Goal: Information Seeking & Learning: Learn about a topic

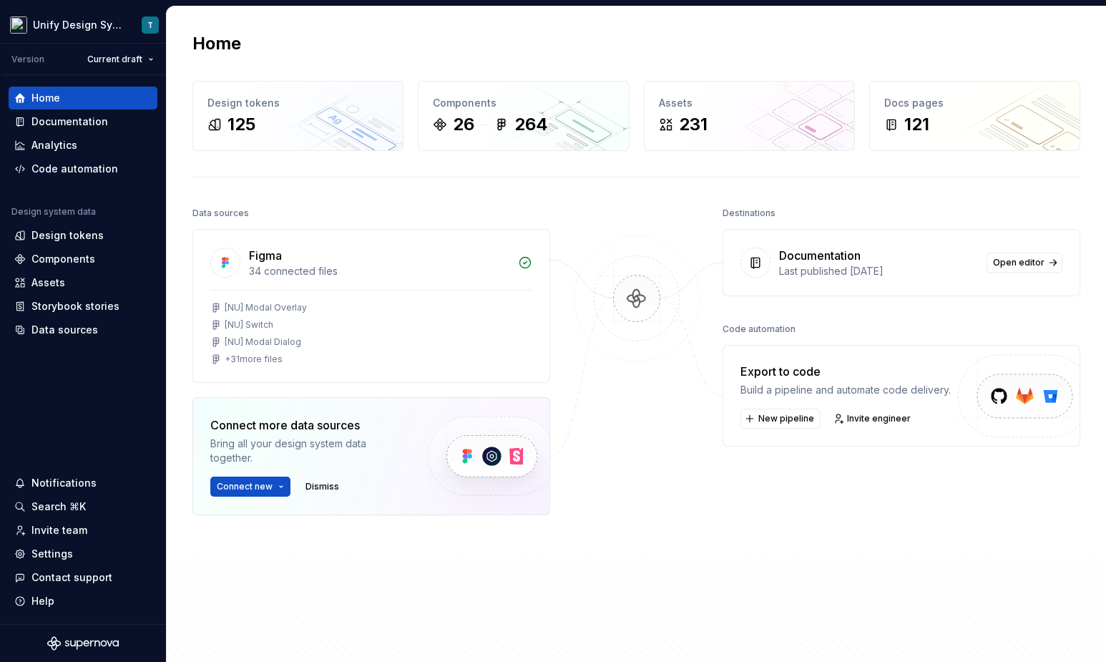
click at [701, 514] on div at bounding box center [636, 401] width 143 height 397
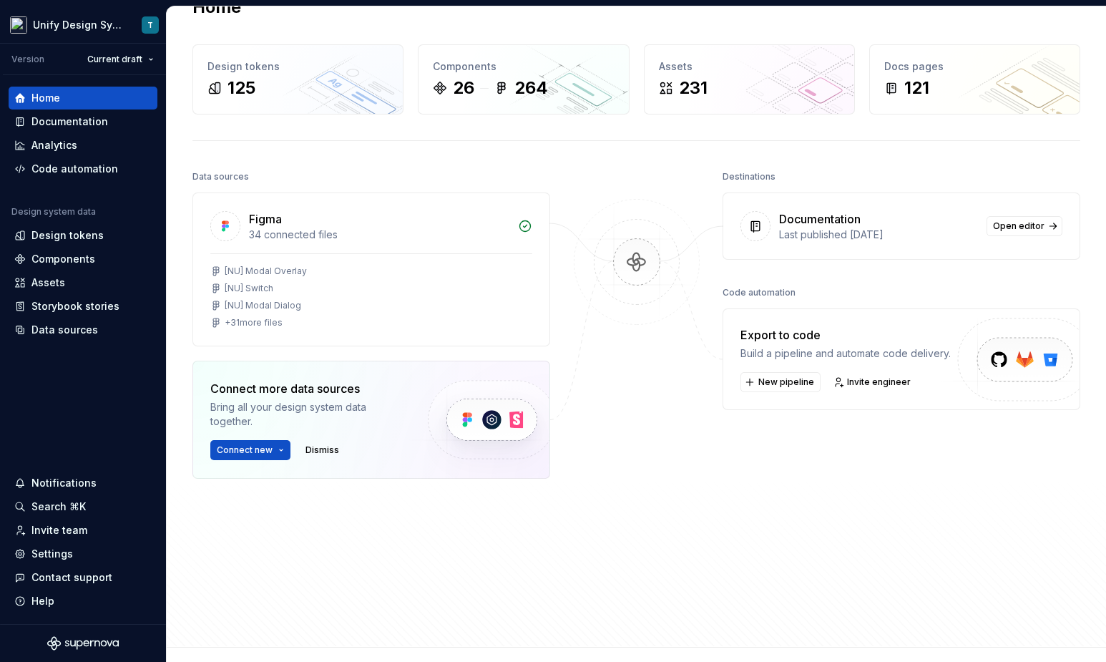
click at [548, 518] on div "Figma 34 connected files [NU] Modal Overlay [NU] Switch [NU] Modal Dialog + 31 …" at bounding box center [371, 371] width 358 height 358
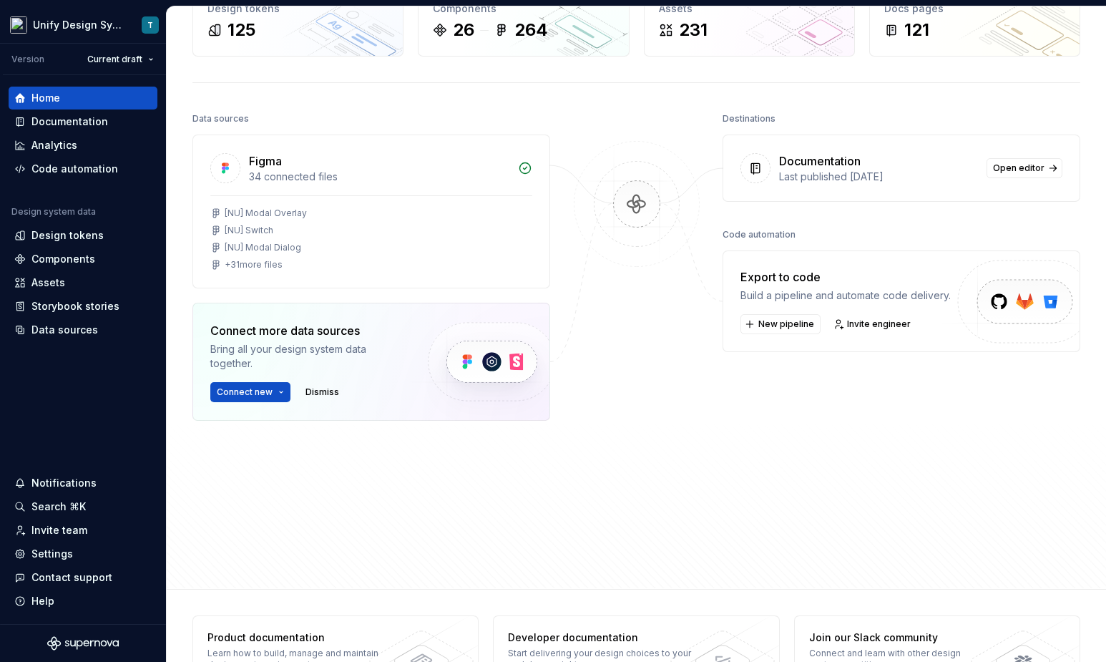
scroll to position [96, 0]
click at [612, 368] on div at bounding box center [636, 305] width 143 height 397
click at [87, 121] on div "Documentation" at bounding box center [69, 121] width 77 height 14
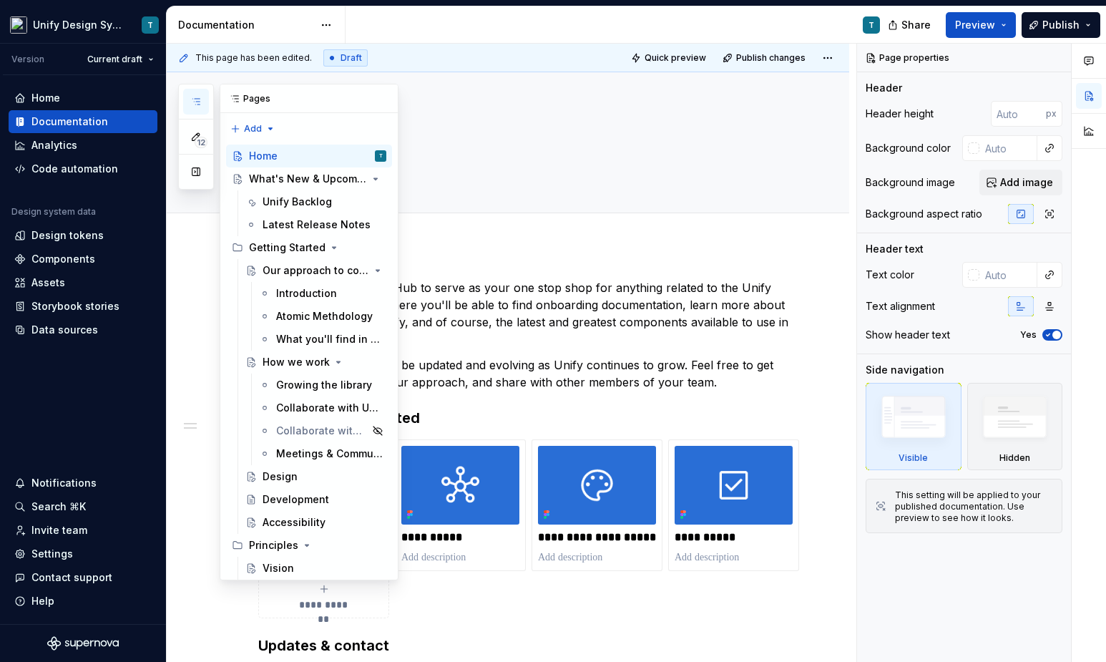
click at [202, 104] on button "button" at bounding box center [196, 102] width 26 height 26
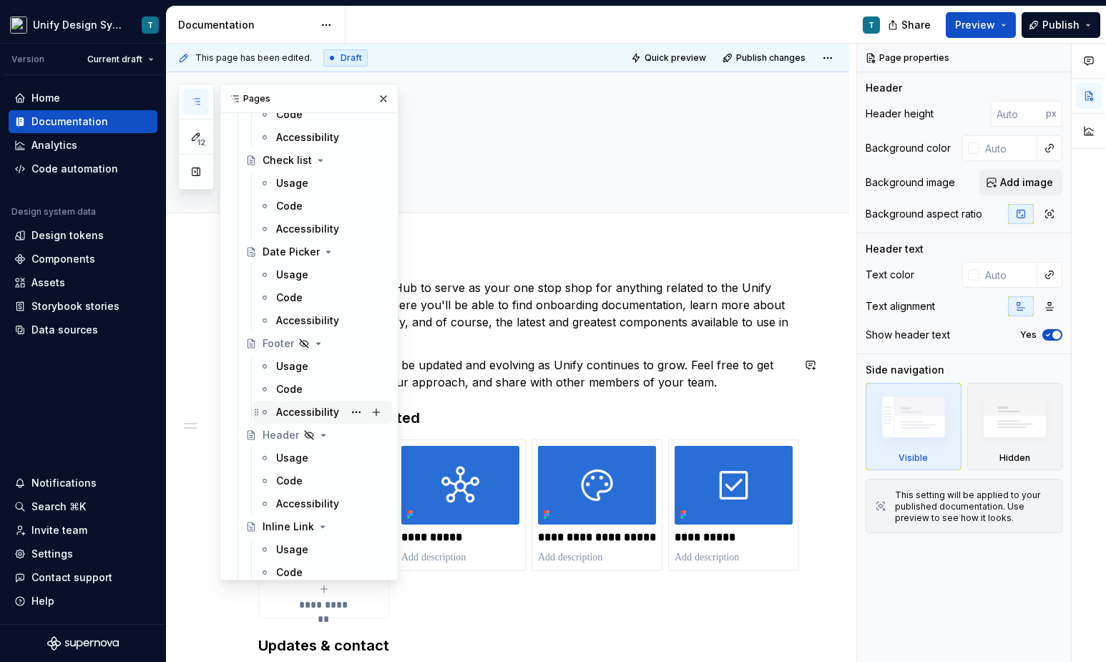
scroll to position [1437, 0]
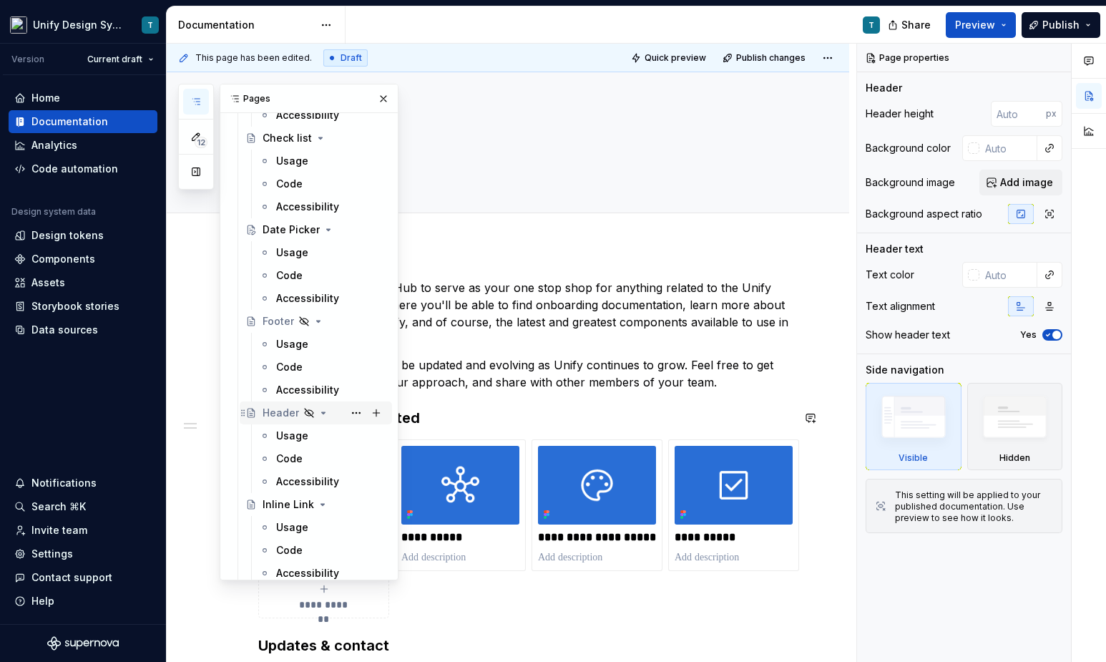
click at [278, 411] on div "Header" at bounding box center [280, 413] width 36 height 14
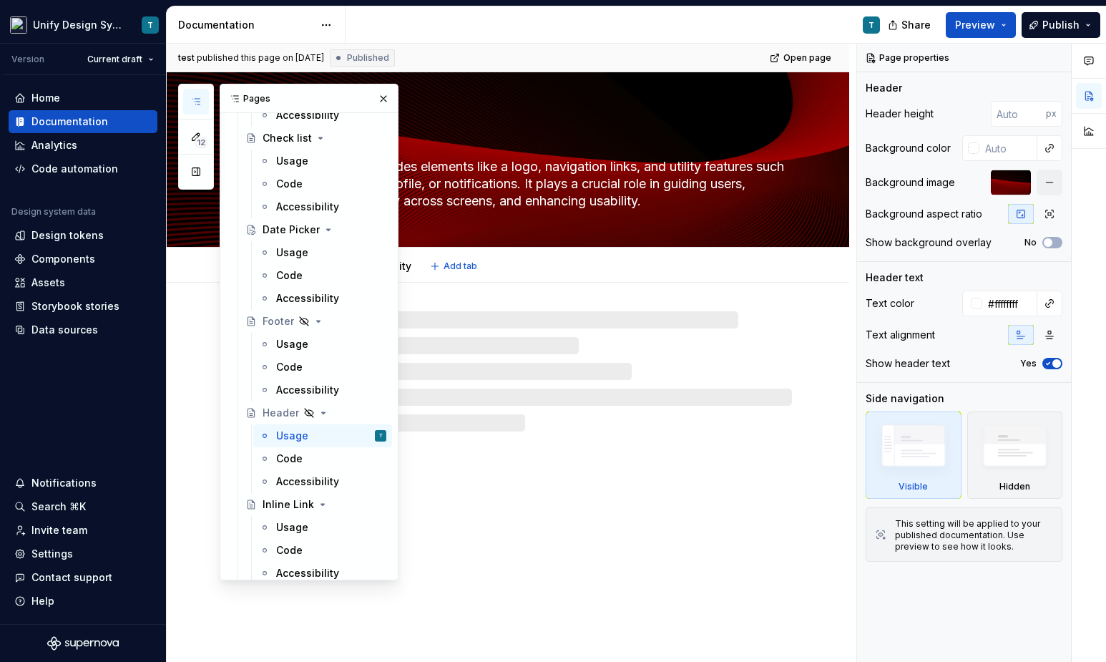
click at [539, 190] on textarea "A header typically includes elements like a logo, navigation links, and utility…" at bounding box center [522, 183] width 534 height 57
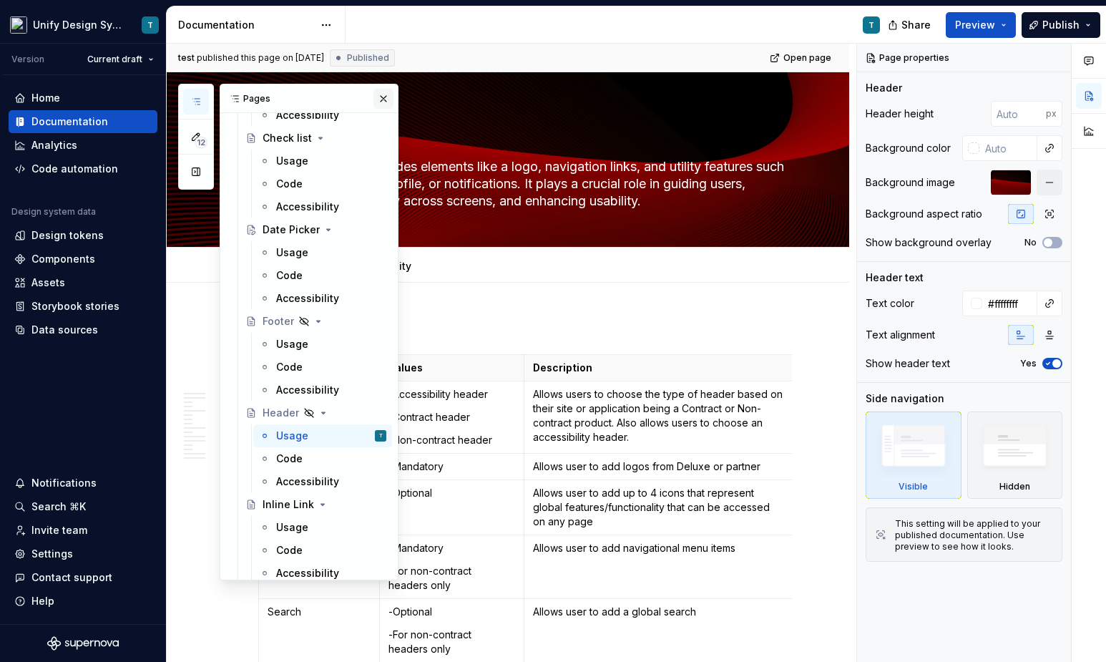
click at [385, 93] on button "button" at bounding box center [383, 99] width 20 height 20
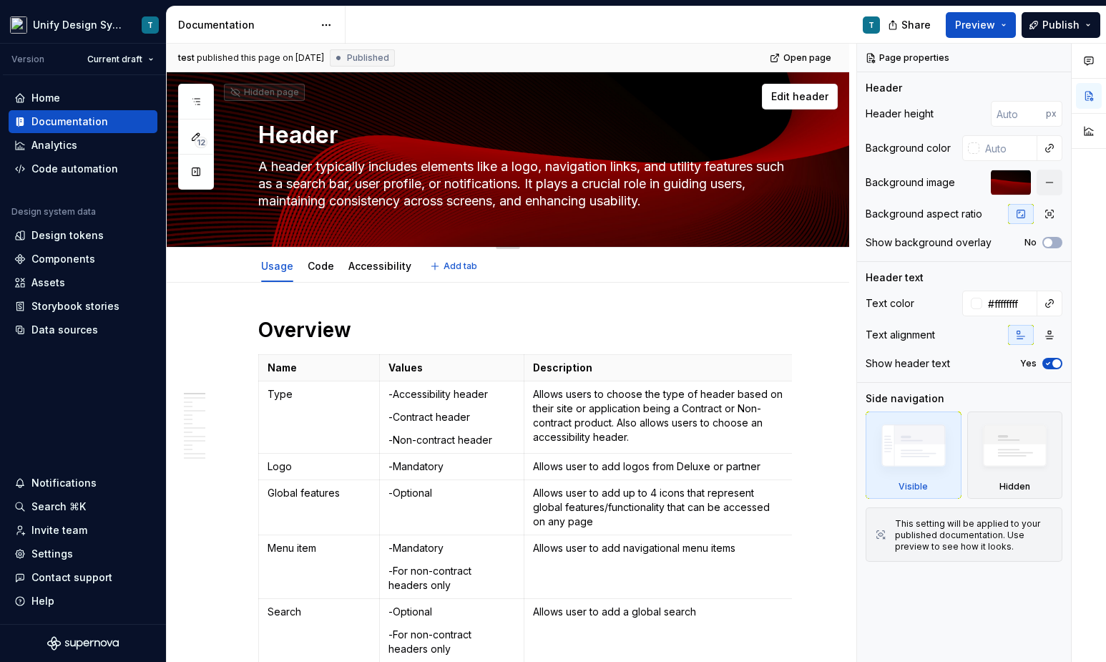
drag, startPoint x: 705, startPoint y: 207, endPoint x: 709, endPoint y: 199, distance: 8.6
click at [709, 199] on textarea "A header typically includes elements like a logo, navigation links, and utility…" at bounding box center [522, 183] width 534 height 57
type textarea "*"
